Goal: Task Accomplishment & Management: Manage account settings

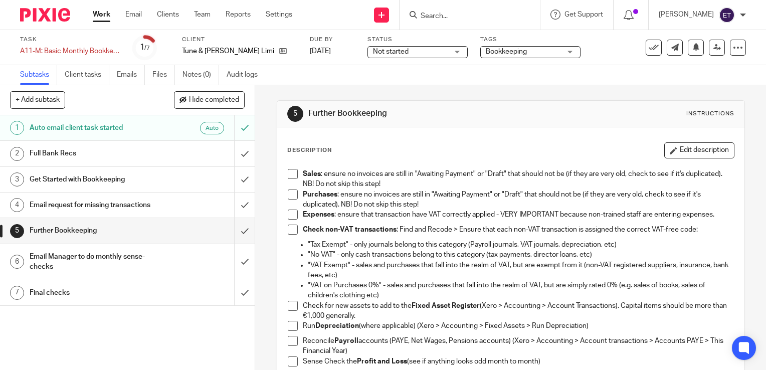
click at [288, 177] on span at bounding box center [293, 174] width 10 height 10
click at [289, 195] on span at bounding box center [293, 195] width 10 height 10
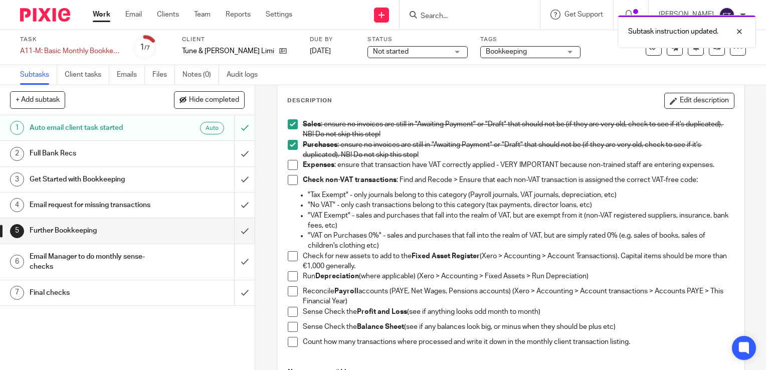
scroll to position [50, 0]
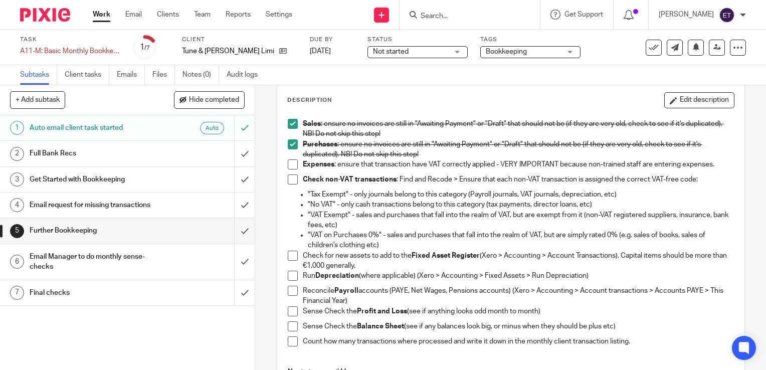
click at [291, 165] on span at bounding box center [293, 164] width 10 height 10
click at [292, 184] on span at bounding box center [293, 180] width 10 height 10
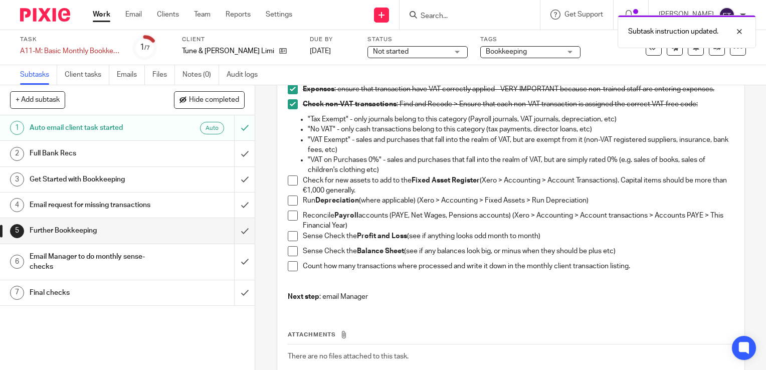
scroll to position [150, 0]
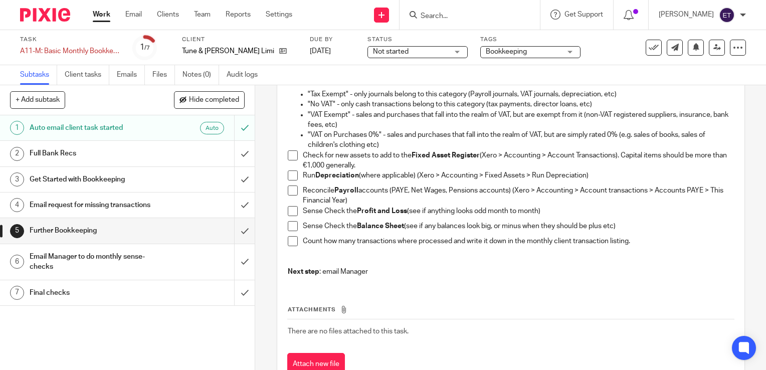
click at [289, 156] on span at bounding box center [293, 155] width 10 height 10
click at [291, 178] on span at bounding box center [293, 176] width 10 height 10
click at [290, 192] on span at bounding box center [293, 191] width 10 height 10
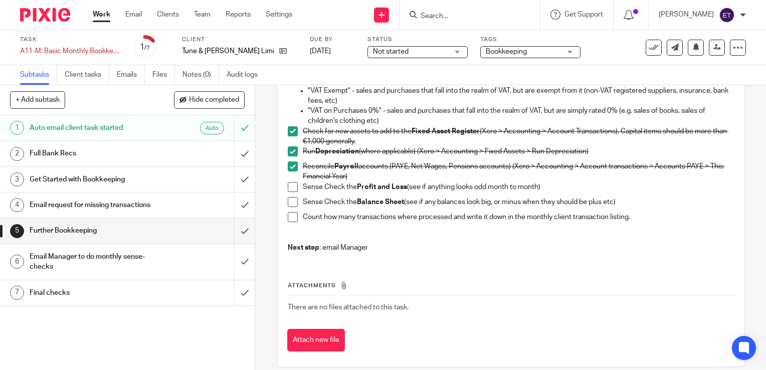
scroll to position [186, 0]
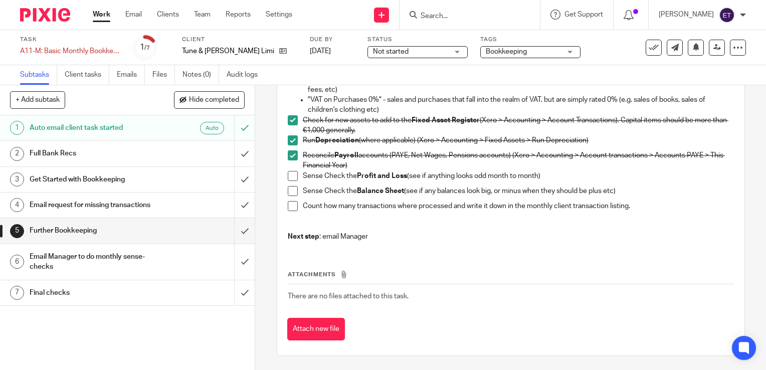
click at [289, 176] on span at bounding box center [293, 176] width 10 height 10
click at [290, 194] on span at bounding box center [293, 191] width 10 height 10
click at [284, 207] on div "Sales : ensure no invoices are still in "Awaiting Payment" or "Draft" that shou…" at bounding box center [511, 113] width 456 height 271
click at [292, 206] on span at bounding box center [293, 206] width 10 height 10
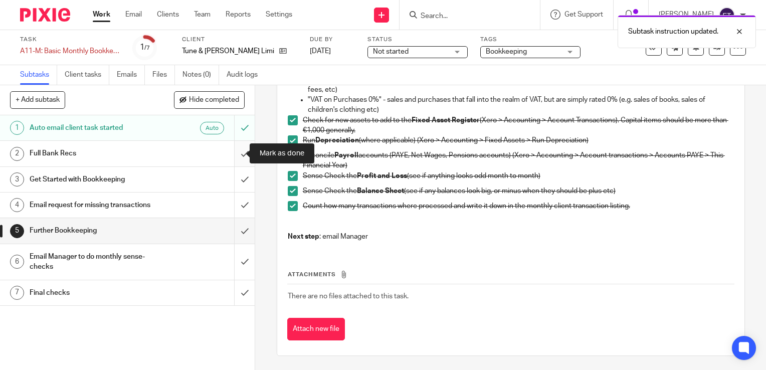
drag, startPoint x: 239, startPoint y: 154, endPoint x: 228, endPoint y: 158, distance: 11.6
click at [237, 155] on input "submit" at bounding box center [127, 153] width 255 height 25
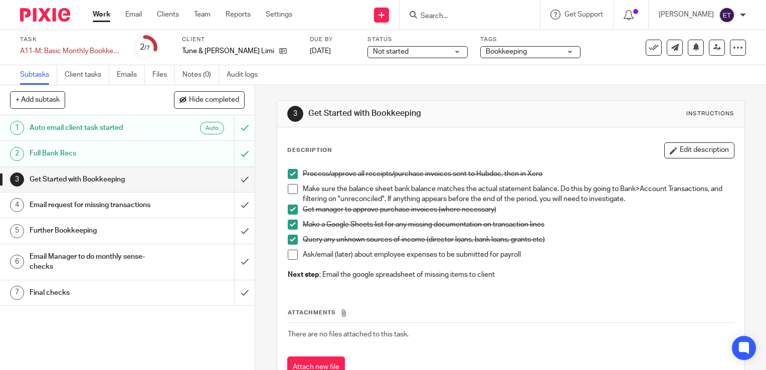
click at [152, 208] on h1 "Email request for missing transactions" at bounding box center [95, 205] width 130 height 15
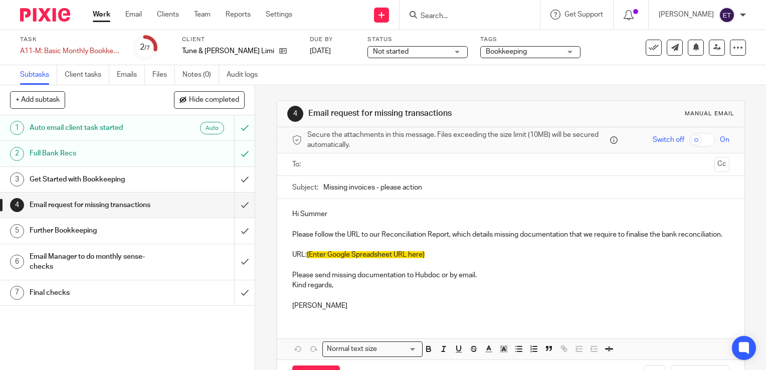
click at [160, 238] on div "Further Bookkeeping" at bounding box center [127, 230] width 195 height 15
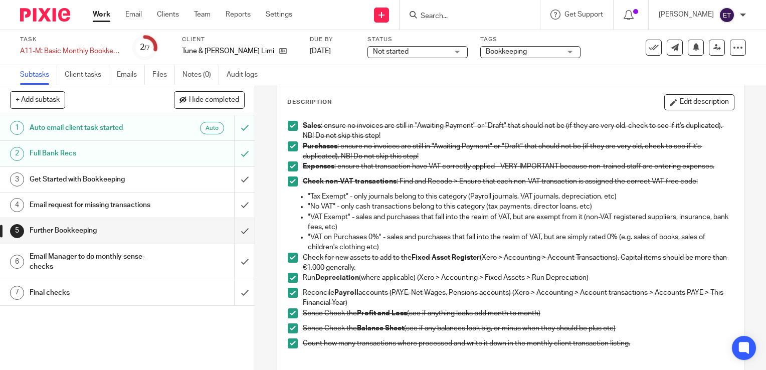
scroll to position [35, 0]
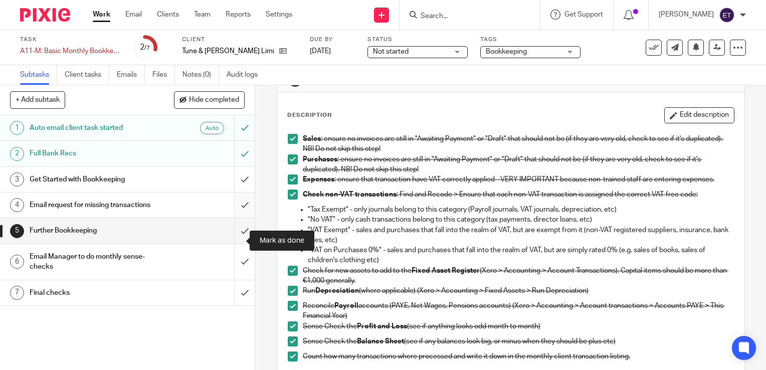
drag, startPoint x: 233, startPoint y: 241, endPoint x: 236, endPoint y: 218, distance: 23.3
click at [233, 241] on input "submit" at bounding box center [127, 230] width 255 height 25
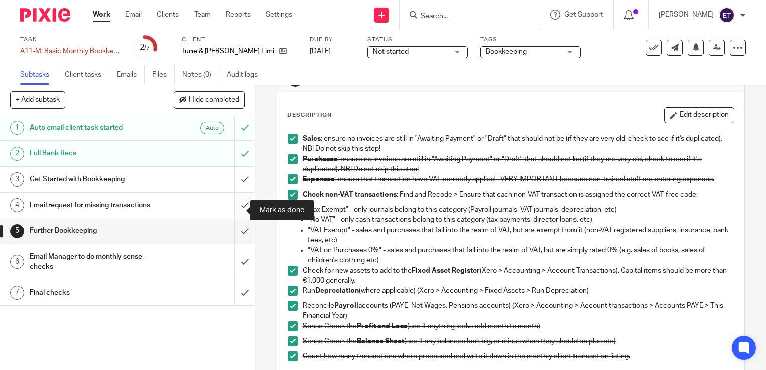
click at [237, 211] on input "submit" at bounding box center [127, 205] width 255 height 25
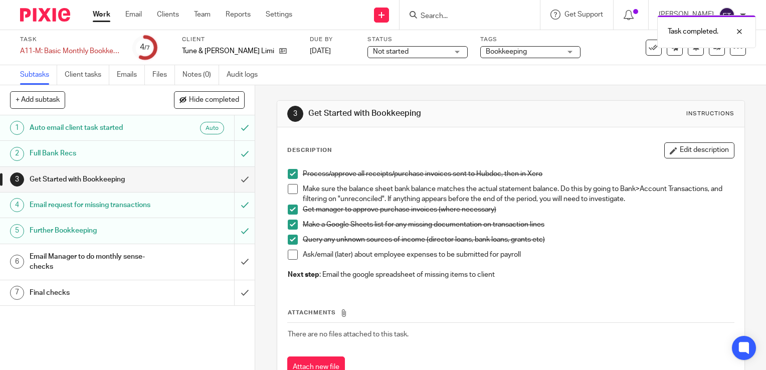
click at [109, 271] on h1 "Email Manager to do monthly sense-checks" at bounding box center [95, 262] width 130 height 26
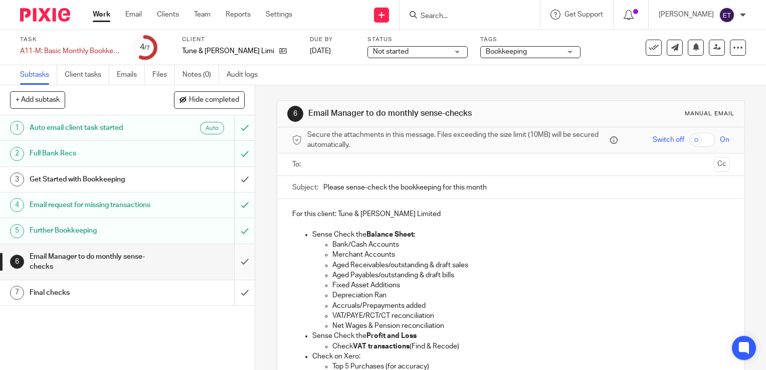
click at [228, 270] on input "submit" at bounding box center [127, 262] width 255 height 36
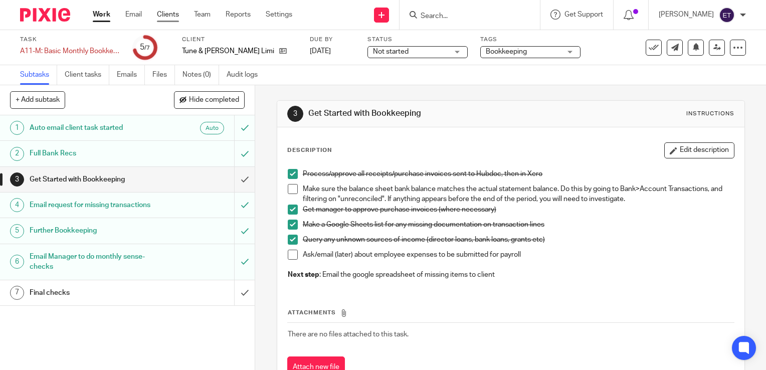
click at [176, 11] on link "Clients" at bounding box center [168, 15] width 22 height 10
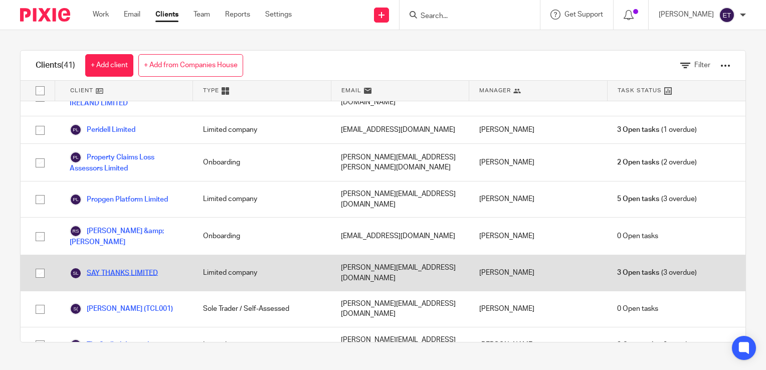
scroll to position [1037, 0]
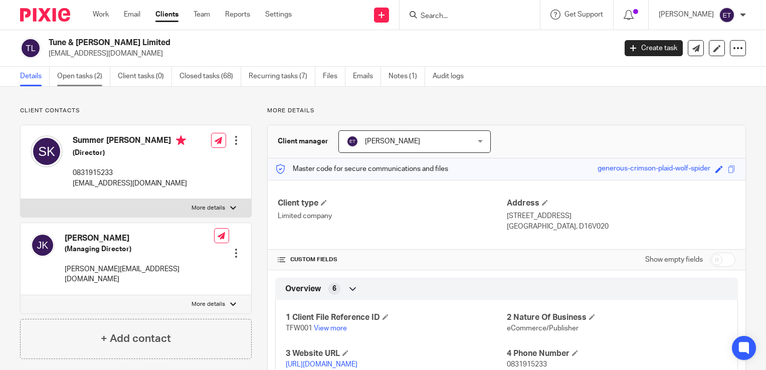
click at [84, 80] on link "Open tasks (2)" at bounding box center [83, 77] width 53 height 20
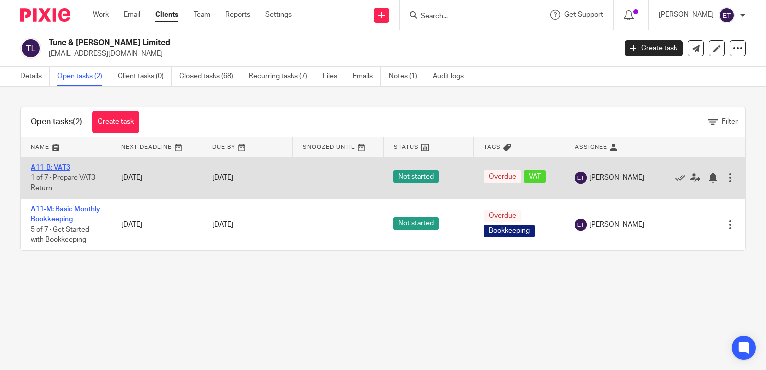
click at [52, 166] on link "A11-B: VAT3" at bounding box center [51, 167] width 40 height 7
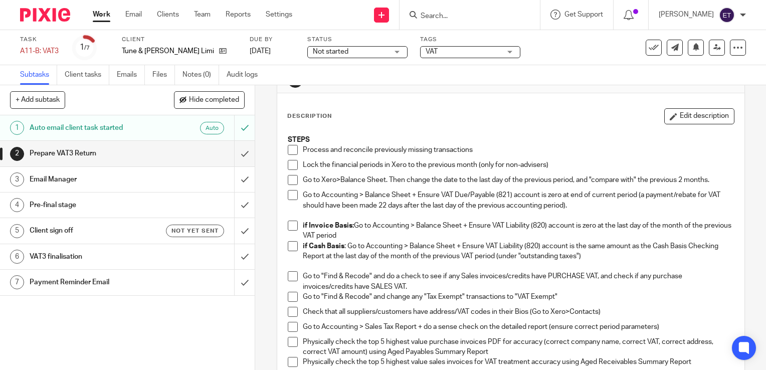
scroll to position [50, 0]
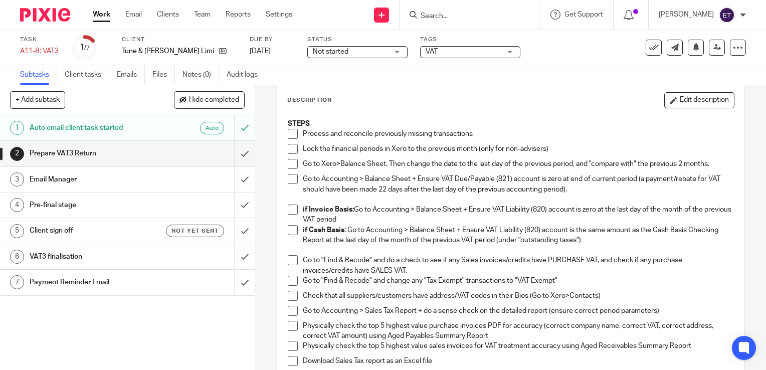
click at [288, 135] on span at bounding box center [293, 134] width 10 height 10
click at [289, 152] on span at bounding box center [293, 149] width 10 height 10
click at [288, 165] on span at bounding box center [293, 164] width 10 height 10
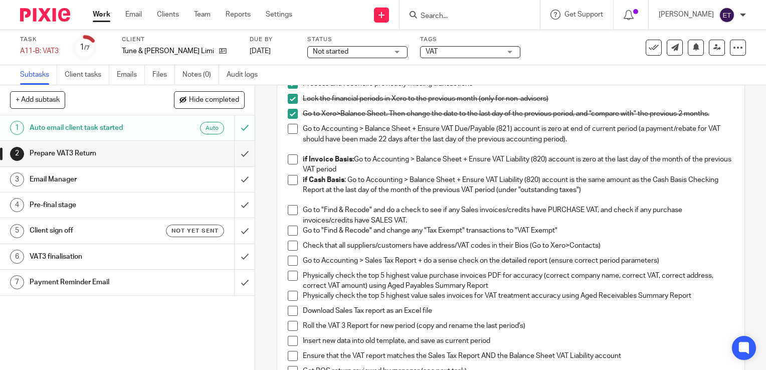
click at [293, 159] on span at bounding box center [293, 159] width 10 height 10
click at [293, 179] on span at bounding box center [293, 180] width 10 height 10
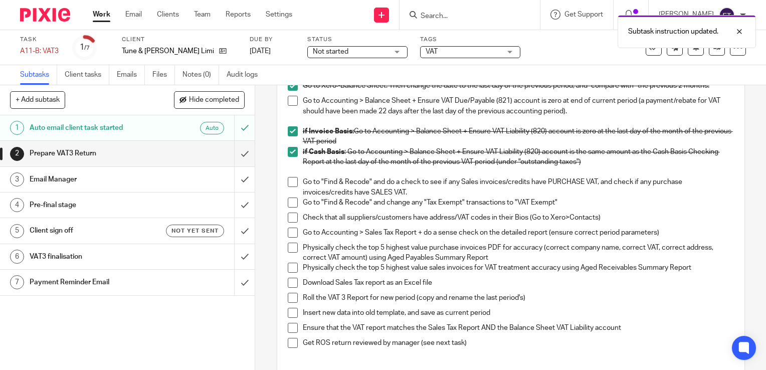
scroll to position [150, 0]
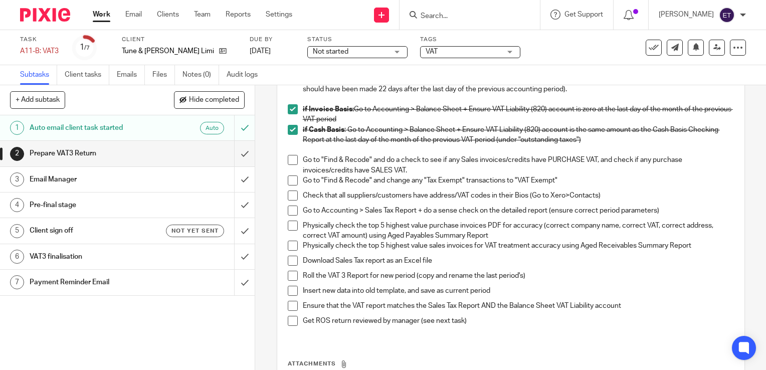
click at [288, 161] on span at bounding box center [293, 160] width 10 height 10
click at [290, 178] on span at bounding box center [293, 181] width 10 height 10
click at [289, 194] on span at bounding box center [293, 196] width 10 height 10
click at [288, 210] on span at bounding box center [293, 211] width 10 height 10
click at [288, 225] on span at bounding box center [293, 226] width 10 height 10
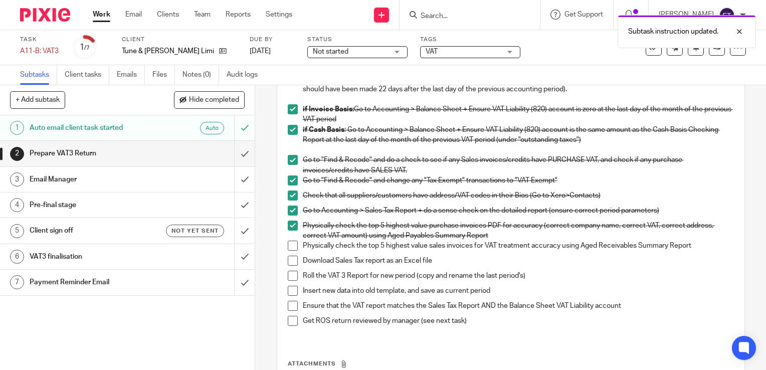
click at [289, 249] on span at bounding box center [293, 246] width 10 height 10
click at [289, 262] on span at bounding box center [293, 261] width 10 height 10
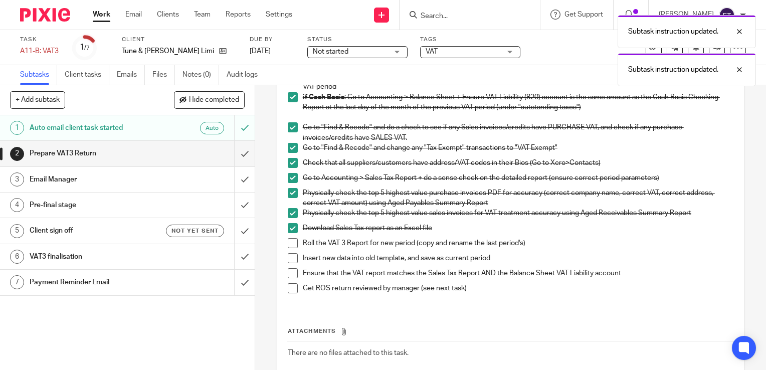
scroll to position [201, 0]
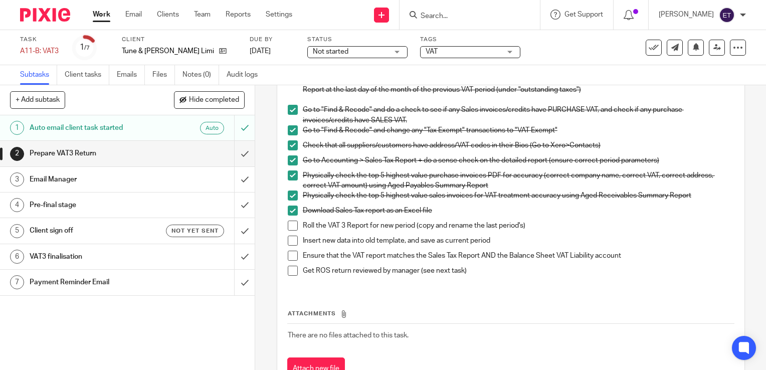
click at [292, 223] on span at bounding box center [293, 226] width 10 height 10
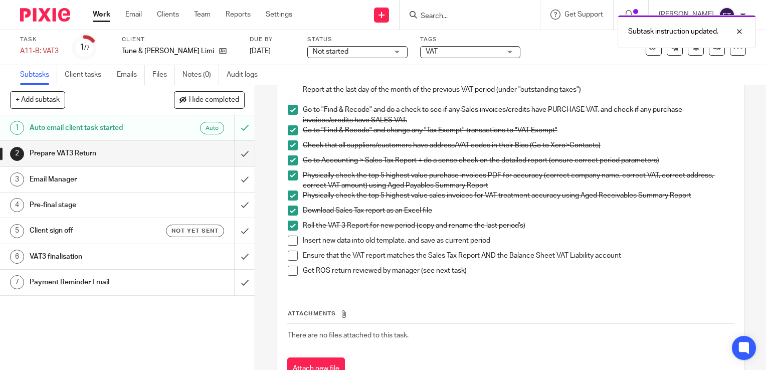
click at [288, 242] on span at bounding box center [293, 241] width 10 height 10
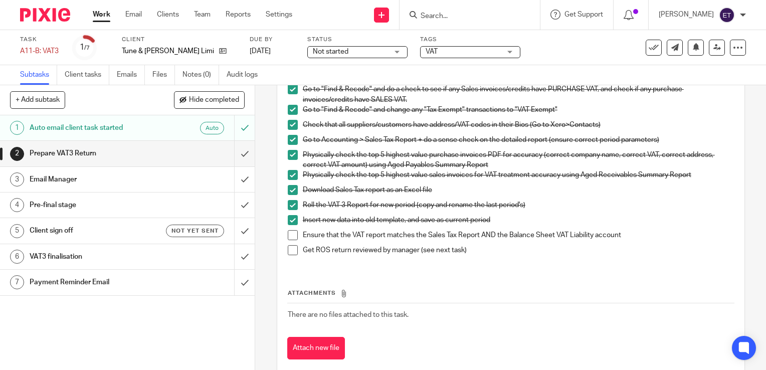
scroll to position [240, 0]
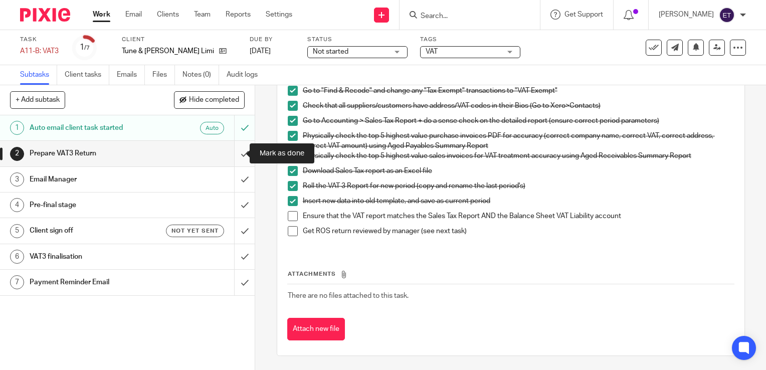
click at [237, 153] on input "submit" at bounding box center [127, 153] width 255 height 25
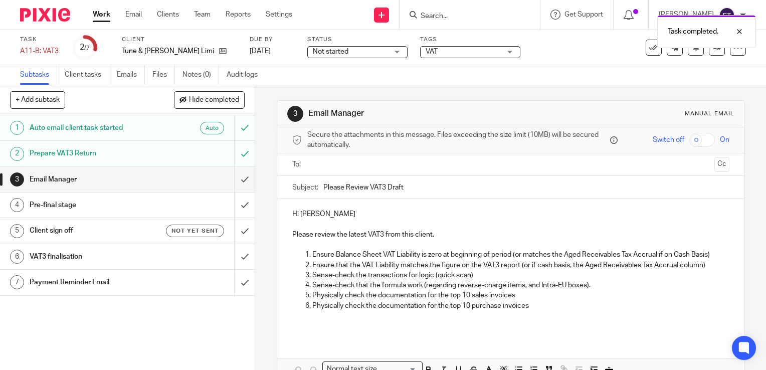
click at [343, 212] on p "Hi [PERSON_NAME]" at bounding box center [510, 214] width 437 height 10
click at [330, 172] on div at bounding box center [511, 164] width 406 height 23
click at [329, 164] on input "text" at bounding box center [510, 165] width 399 height 12
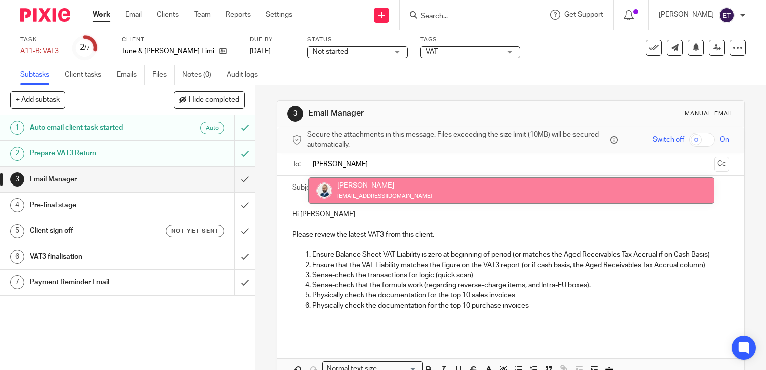
type input "[PERSON_NAME]"
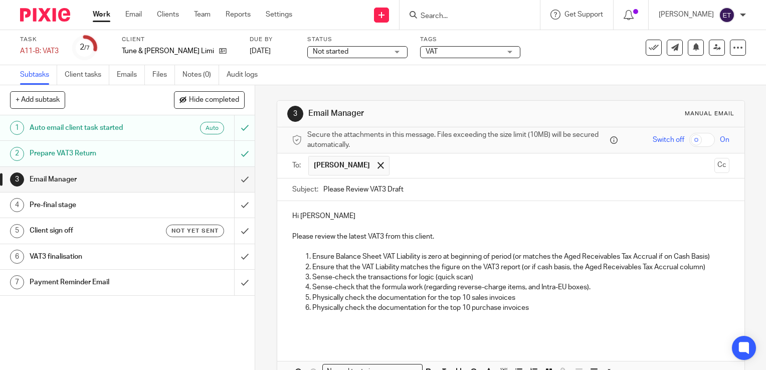
drag, startPoint x: 318, startPoint y: 188, endPoint x: 342, endPoint y: 204, distance: 28.9
click at [319, 189] on div "Subject: Please Review VAT3 Draft" at bounding box center [510, 190] width 437 height 23
click at [319, 190] on div "Subject: Please Review VAT3 Draft" at bounding box center [510, 190] width 437 height 23
click at [323, 188] on input "Please Review VAT3 Draft" at bounding box center [526, 190] width 406 height 23
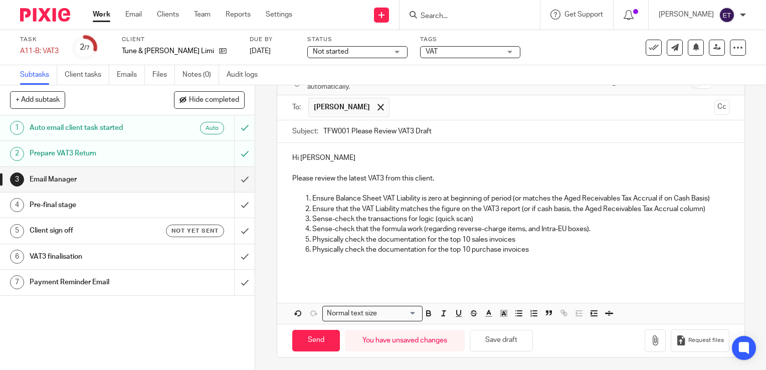
scroll to position [59, 0]
type input "TFW001 Please Review VAT3 Draft"
click at [556, 248] on p "Physically check the documentation for the top 10 purchase invoices" at bounding box center [520, 249] width 417 height 10
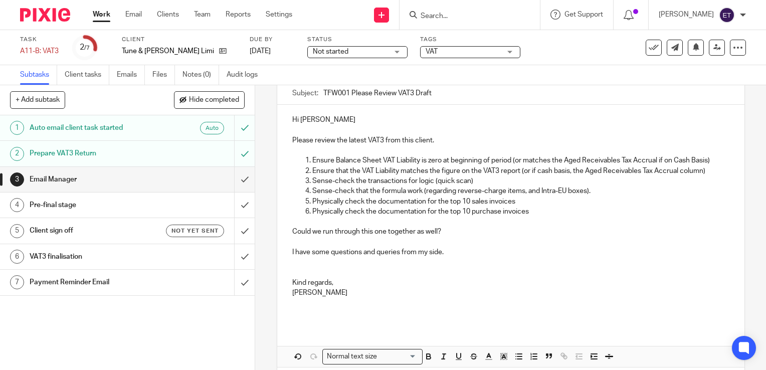
scroll to position [140, 0]
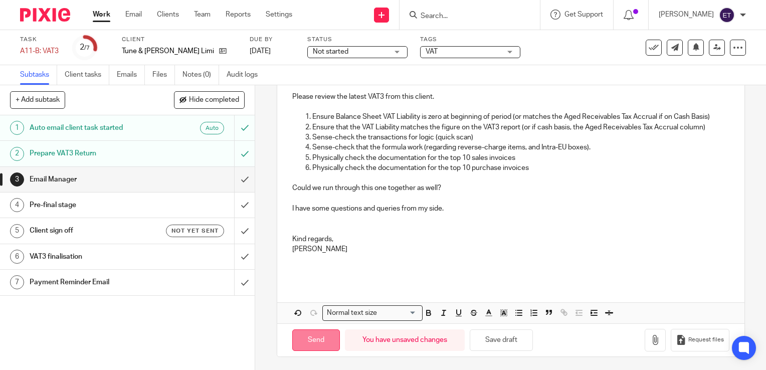
click at [304, 337] on input "Send" at bounding box center [316, 340] width 48 height 22
type input "Sent"
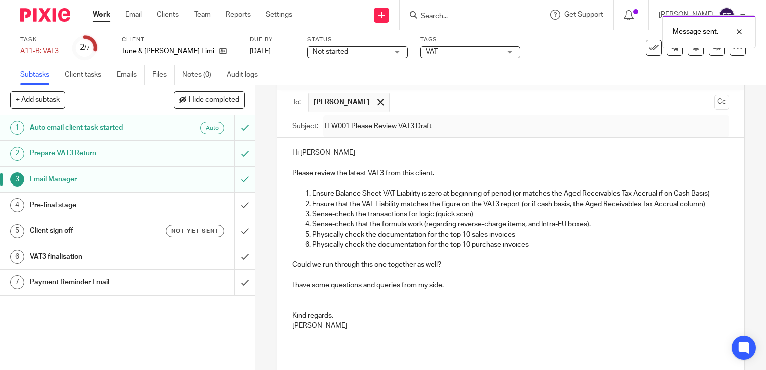
scroll to position [0, 0]
